Goal: Task Accomplishment & Management: Use online tool/utility

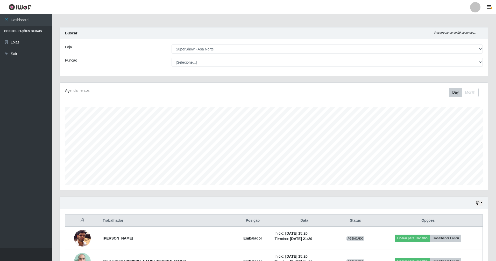
select select "71"
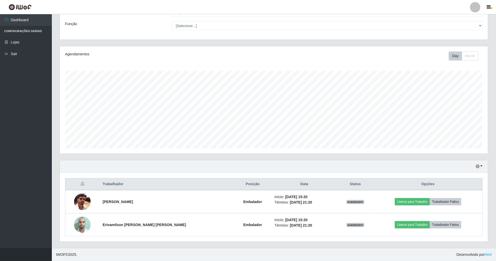
scroll to position [108, 428]
click at [478, 165] on icon "button" at bounding box center [478, 167] width 4 height 4
click at [472, 197] on button "3 dias" at bounding box center [462, 197] width 41 height 11
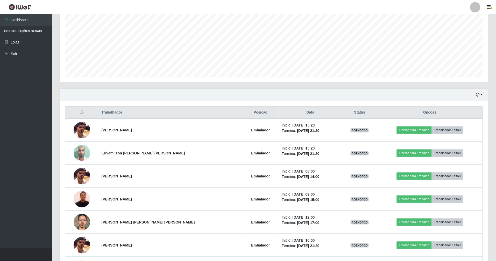
scroll to position [104, 0]
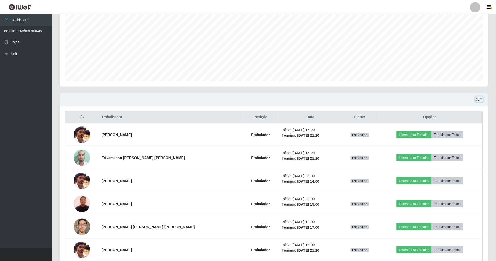
click at [479, 97] on button "button" at bounding box center [479, 100] width 7 height 6
click at [466, 141] on button "1 Semana" at bounding box center [462, 141] width 41 height 11
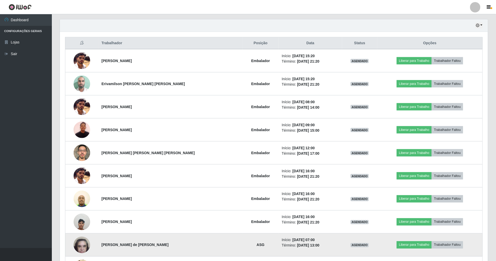
scroll to position [207, 0]
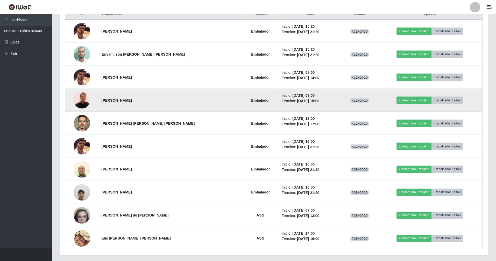
click at [82, 95] on img at bounding box center [82, 100] width 17 height 22
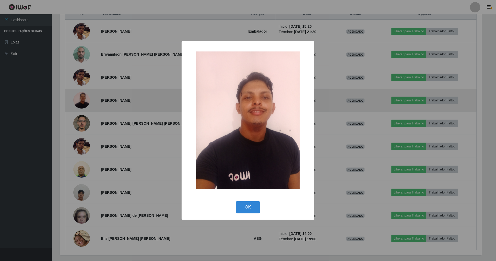
scroll to position [108, 423]
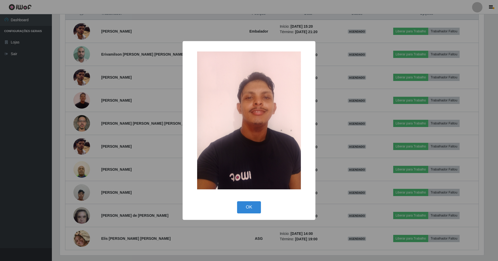
click at [157, 90] on div "× OK Cancel" at bounding box center [249, 130] width 498 height 261
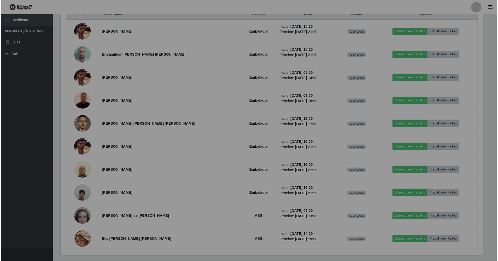
scroll to position [108, 428]
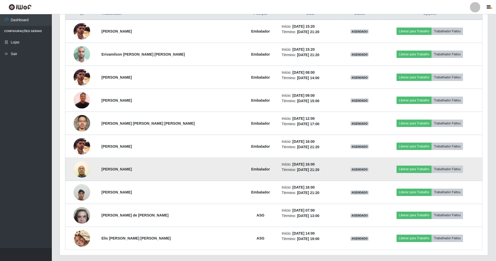
click at [84, 169] on img at bounding box center [82, 170] width 17 height 22
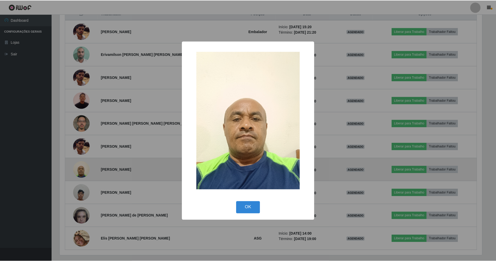
scroll to position [108, 423]
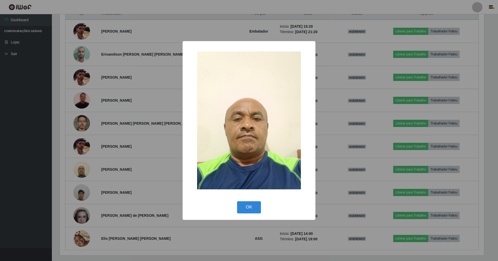
click at [158, 121] on div "× OK Cancel" at bounding box center [249, 130] width 498 height 261
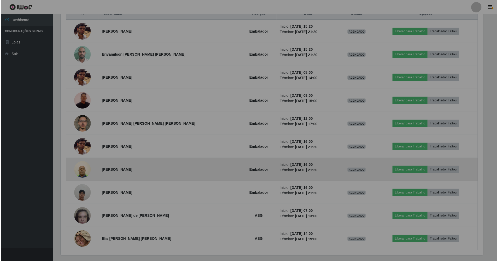
scroll to position [108, 428]
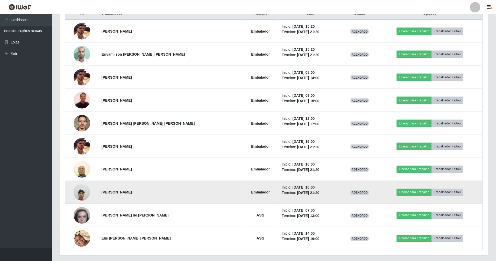
click at [85, 191] on img at bounding box center [82, 193] width 17 height 22
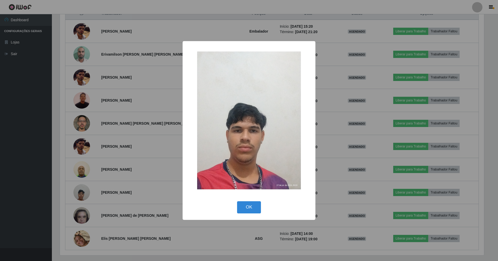
click at [143, 137] on div "× OK Cancel" at bounding box center [249, 130] width 498 height 261
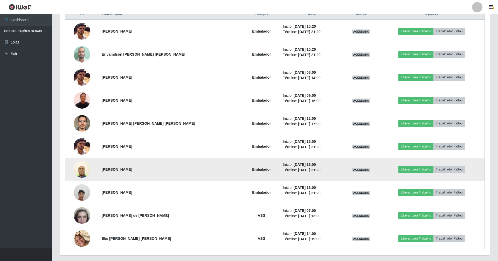
scroll to position [108, 428]
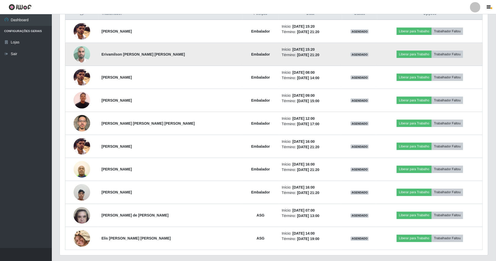
click at [86, 56] on img at bounding box center [82, 54] width 17 height 22
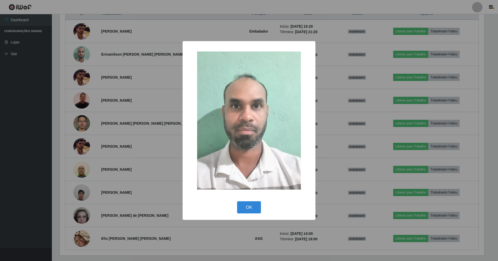
click at [153, 129] on div "× OK Cancel" at bounding box center [249, 130] width 498 height 261
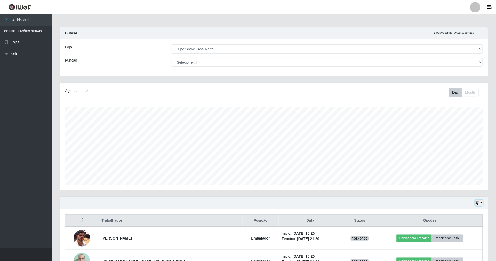
click at [476, 203] on icon "button" at bounding box center [478, 203] width 4 height 4
click at [474, 151] on button "Hoje" at bounding box center [462, 150] width 41 height 11
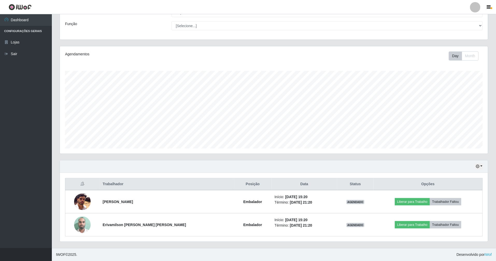
click at [268, 164] on div "Hoje 1 dia 3 dias 1 Semana Não encerrados" at bounding box center [274, 167] width 428 height 12
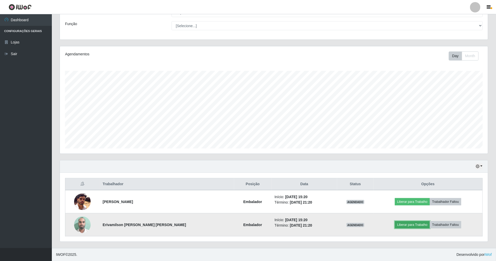
click at [419, 224] on button "Liberar para Trabalho" at bounding box center [412, 225] width 35 height 7
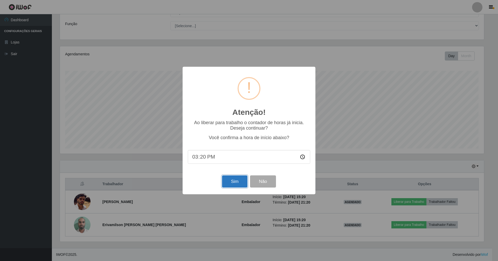
click at [229, 182] on button "Sim" at bounding box center [234, 182] width 25 height 12
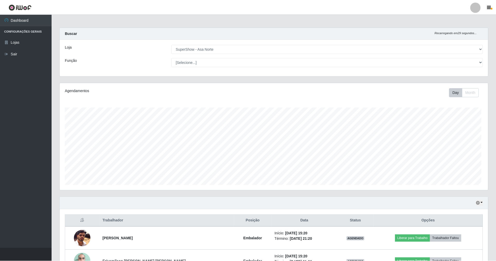
scroll to position [108, 429]
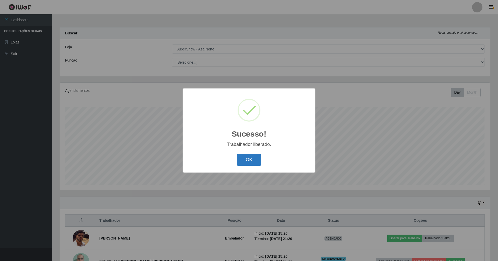
click at [257, 163] on button "OK" at bounding box center [249, 160] width 24 height 12
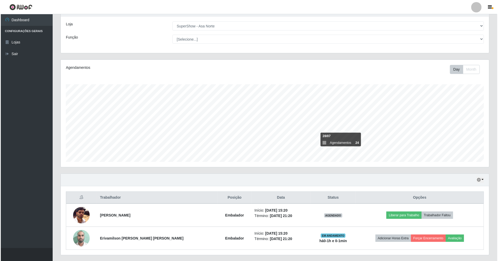
scroll to position [38, 0]
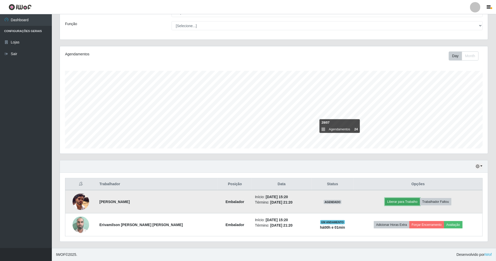
click at [405, 202] on button "Liberar para Trabalho" at bounding box center [402, 202] width 35 height 7
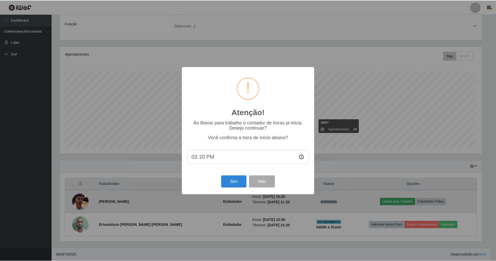
scroll to position [108, 423]
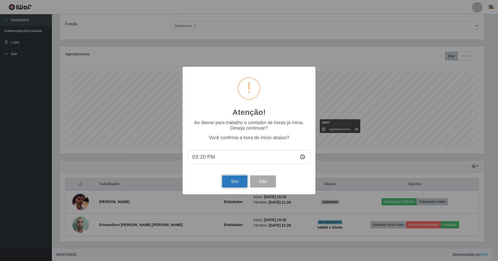
click at [234, 184] on button "Sim" at bounding box center [234, 182] width 25 height 12
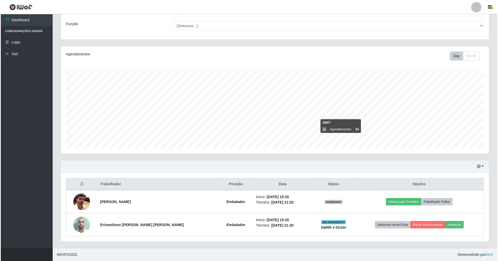
scroll to position [108, 429]
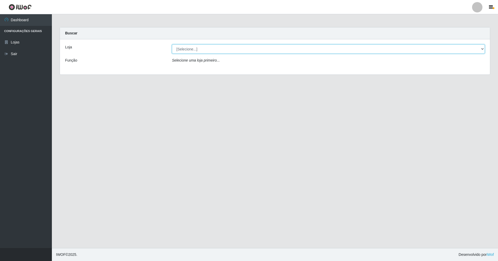
click at [481, 49] on select "[Selecione...] SuperShow - Asa Norte" at bounding box center [328, 49] width 313 height 9
select select "71"
click at [172, 45] on select "[Selecione...] SuperShow - Asa Norte" at bounding box center [328, 49] width 313 height 9
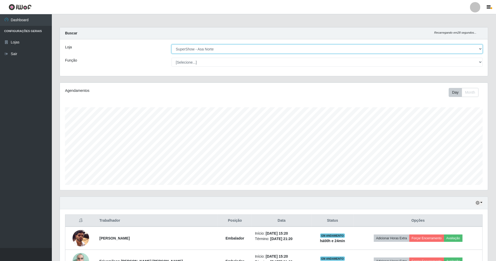
scroll to position [108, 428]
